Goal: Information Seeking & Learning: Learn about a topic

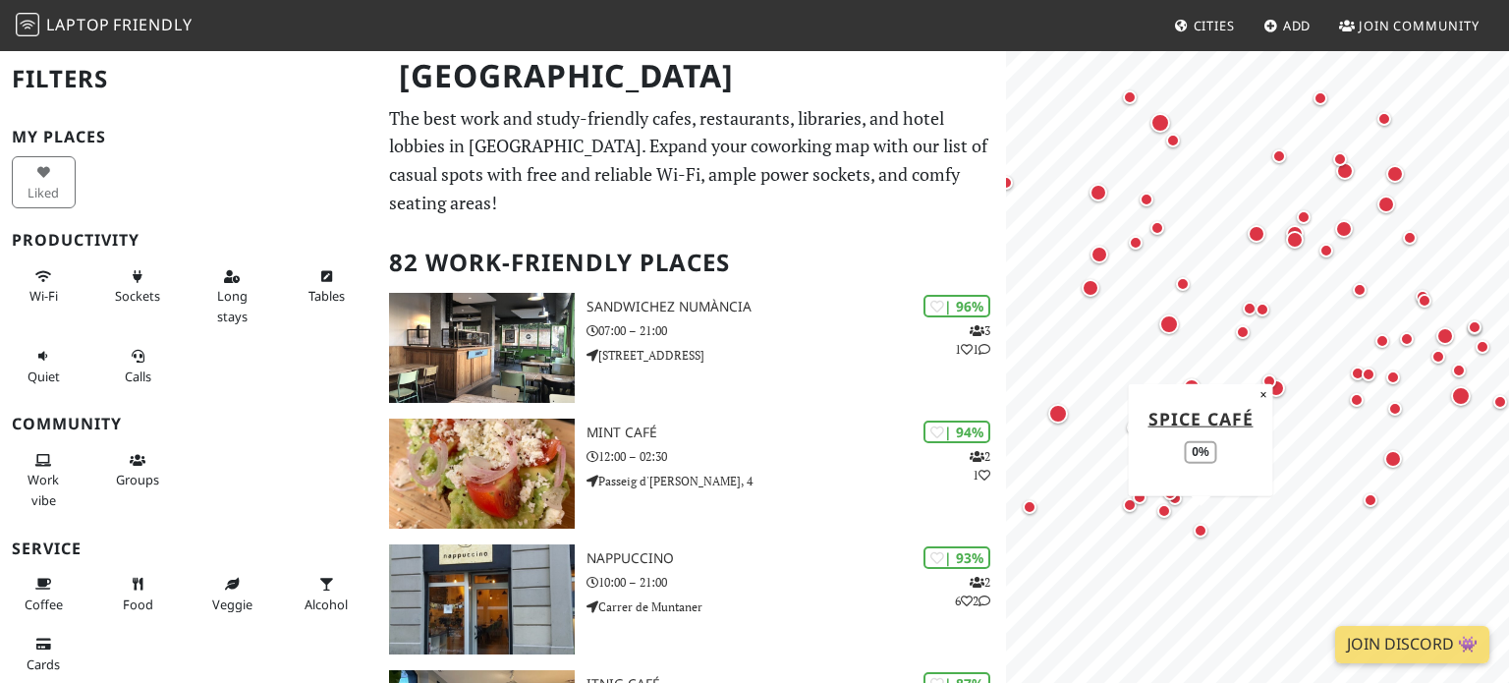
click at [1197, 528] on div "Map marker" at bounding box center [1200, 531] width 14 height 14
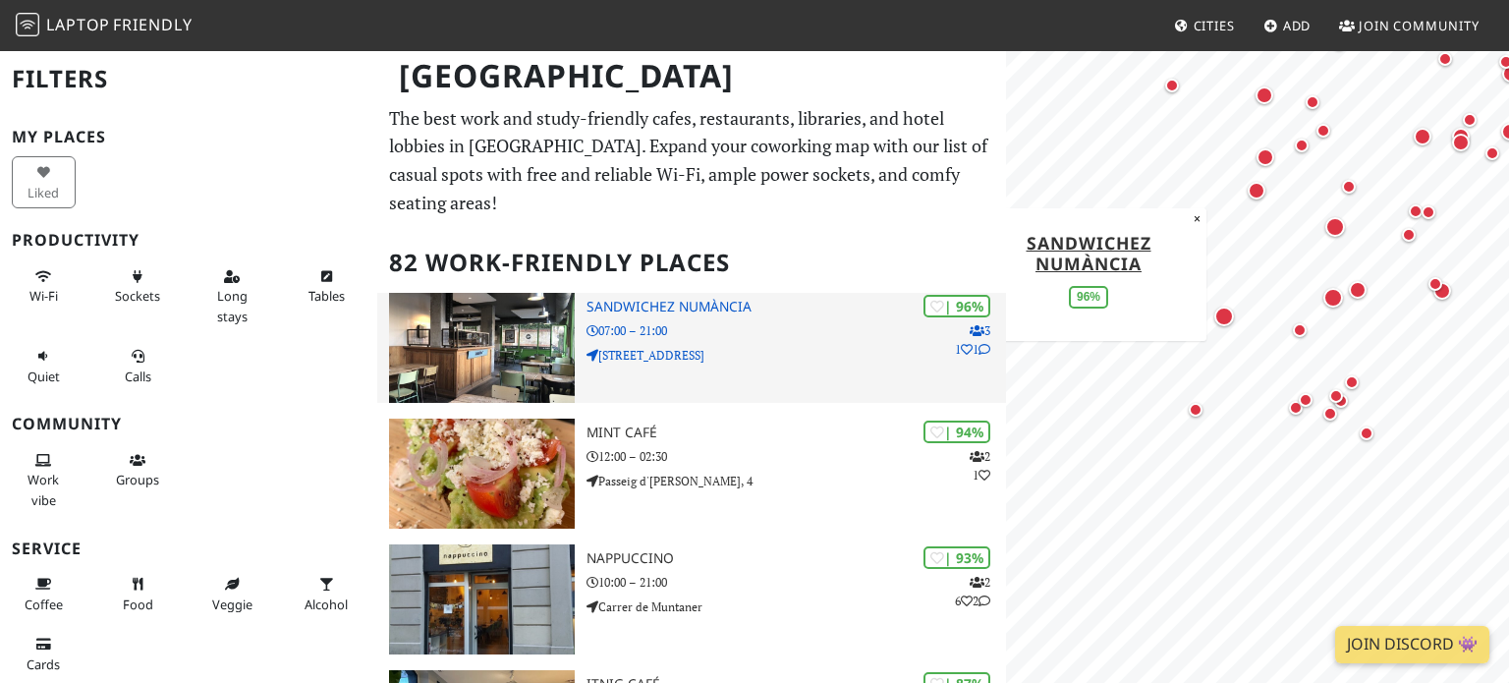
click at [824, 330] on p "07:00 – 21:00" at bounding box center [795, 330] width 419 height 19
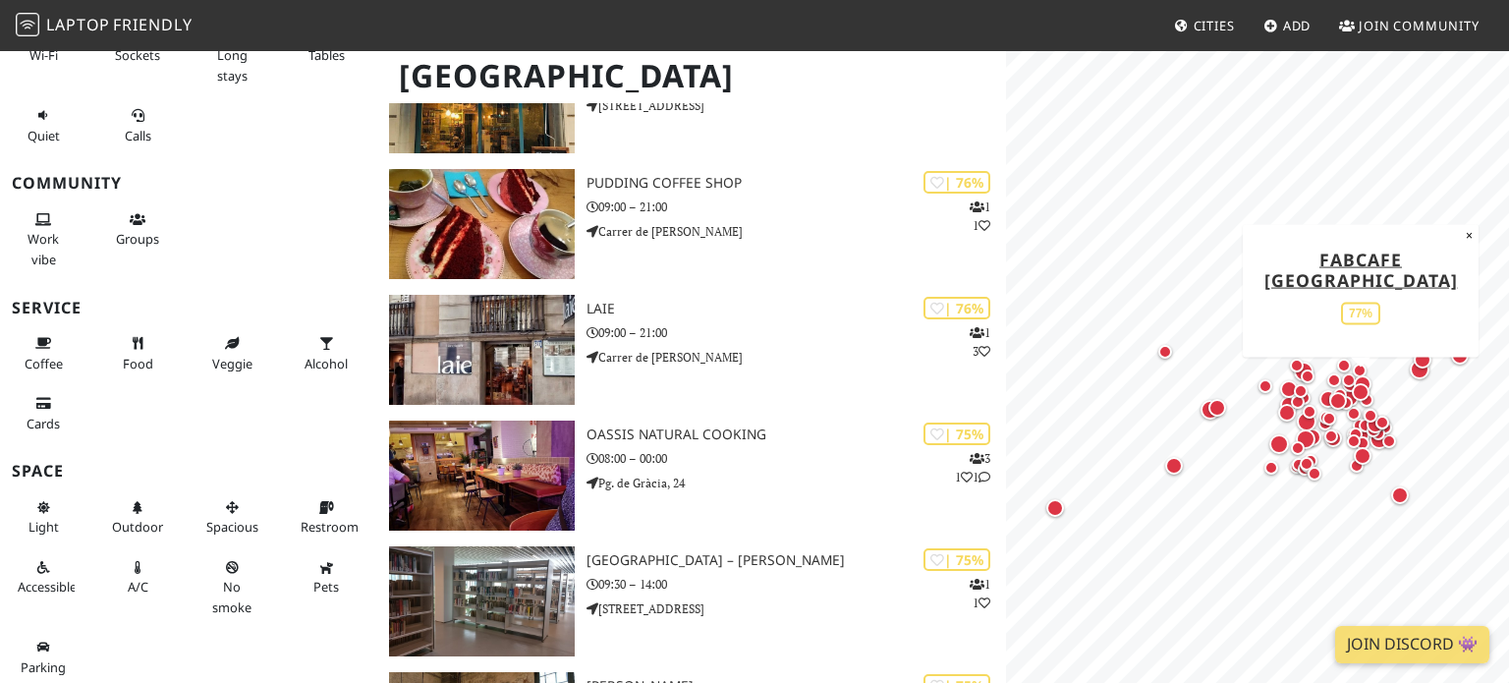
scroll to position [2388, 0]
